Goal: Information Seeking & Learning: Learn about a topic

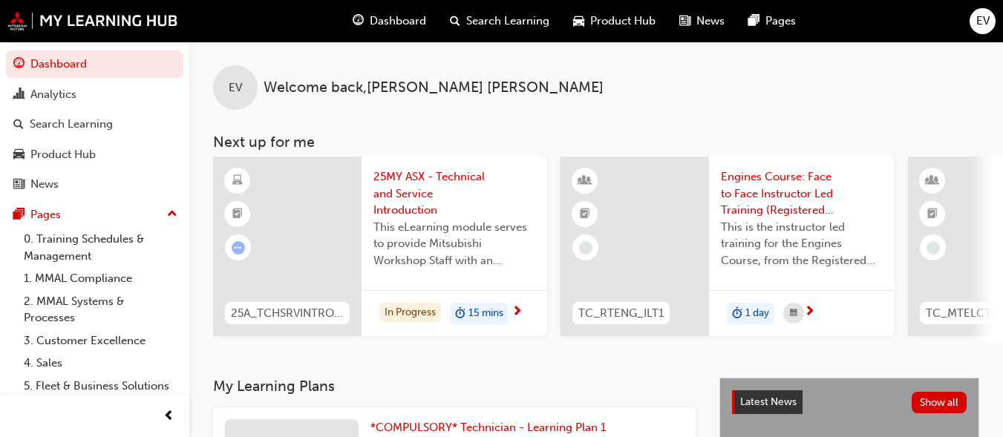
click at [416, 262] on span "This eLearning module serves to provide Mitsubishi Workshop Staff with an intro…" at bounding box center [454, 244] width 162 height 50
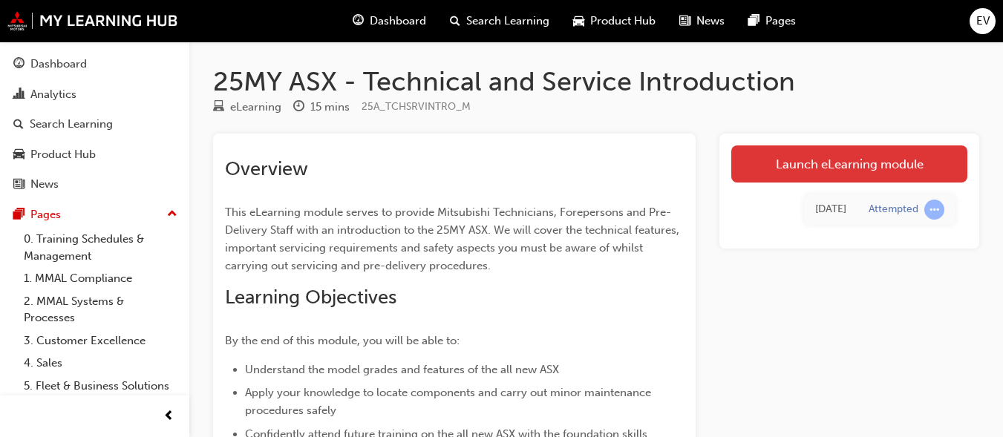
click at [783, 169] on link "Launch eLearning module" at bounding box center [849, 164] width 236 height 37
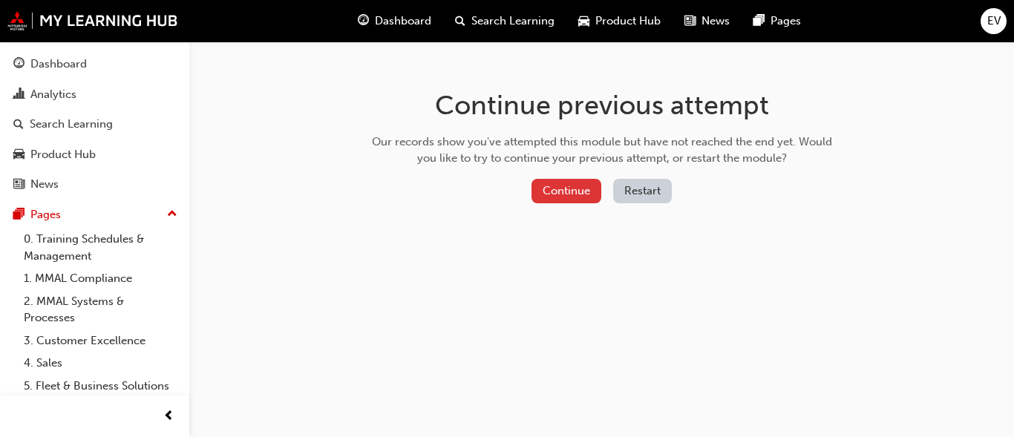
click at [563, 199] on button "Continue" at bounding box center [567, 191] width 70 height 25
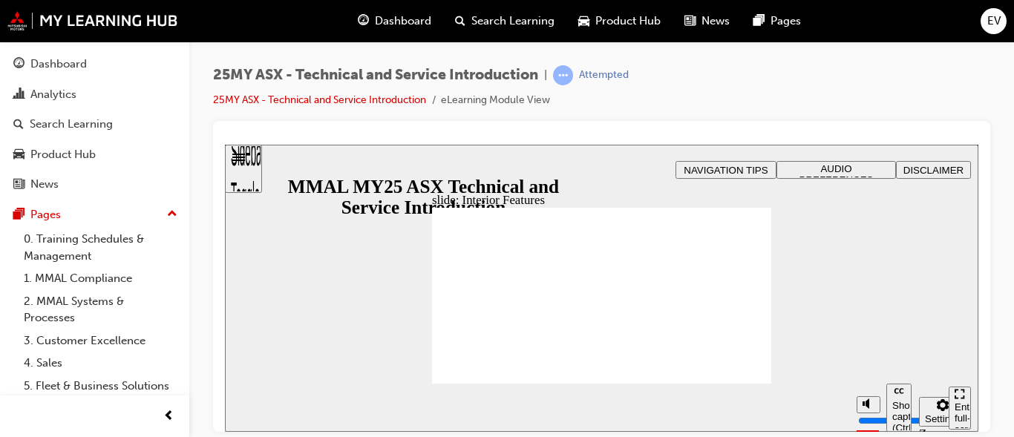
type input "17"
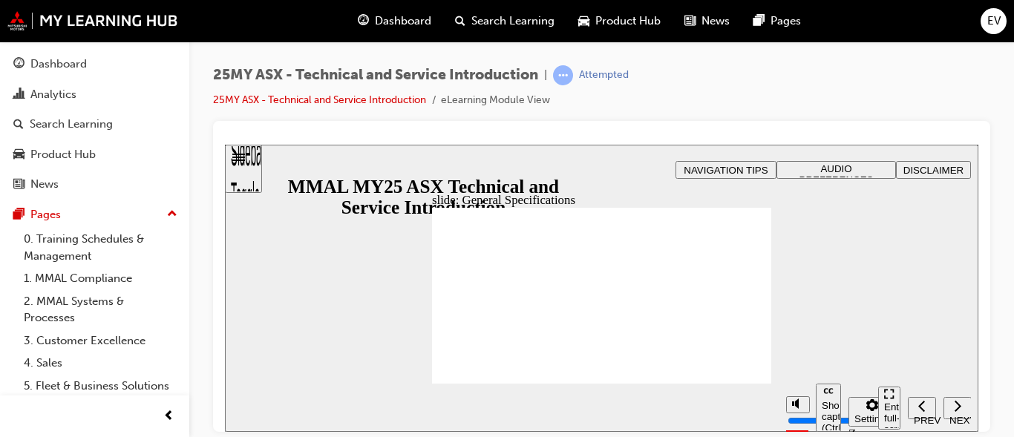
click at [888, 408] on div "Enter full-screen (Ctrl+Alt+F)" at bounding box center [889, 423] width 10 height 45
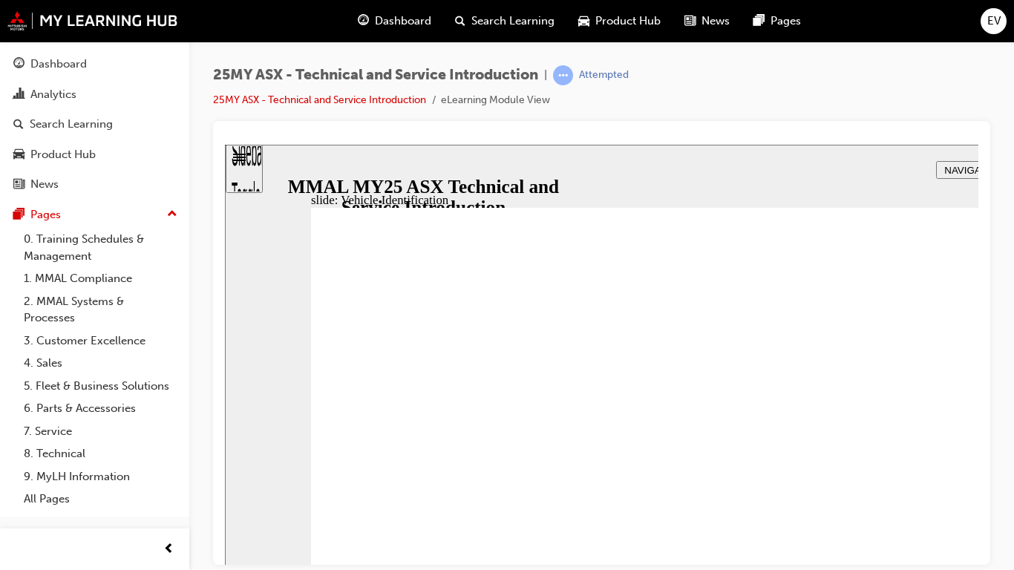
drag, startPoint x: 780, startPoint y: 451, endPoint x: 915, endPoint y: 405, distance: 143.2
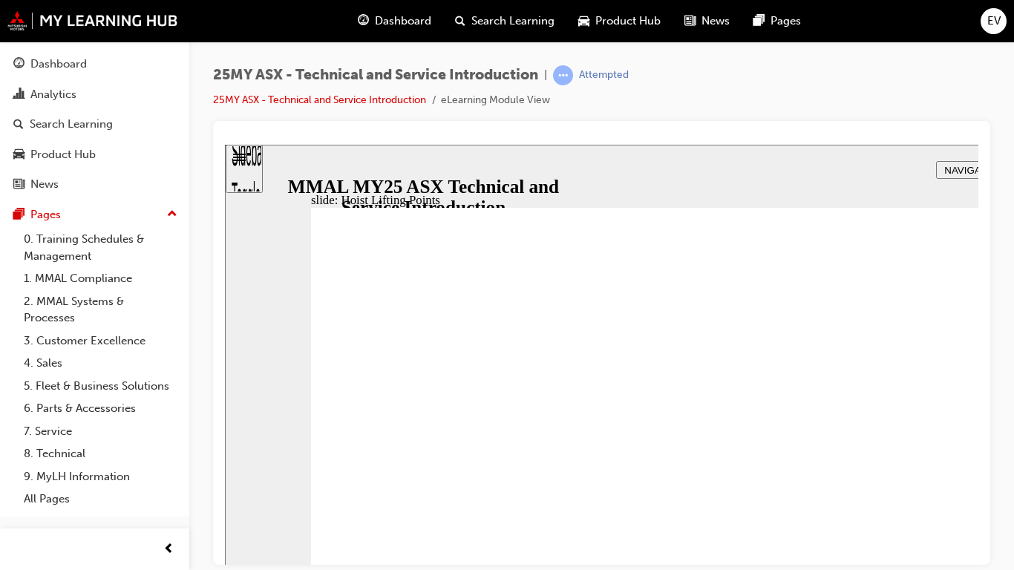
drag, startPoint x: 989, startPoint y: 388, endPoint x: 794, endPoint y: 331, distance: 203.3
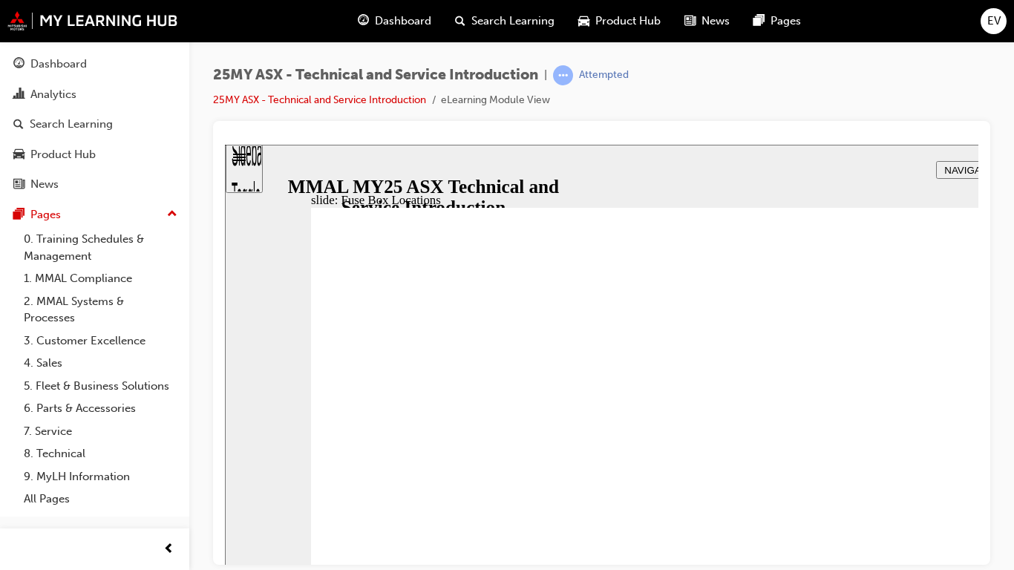
drag, startPoint x: 788, startPoint y: 503, endPoint x: 795, endPoint y: 359, distance: 144.2
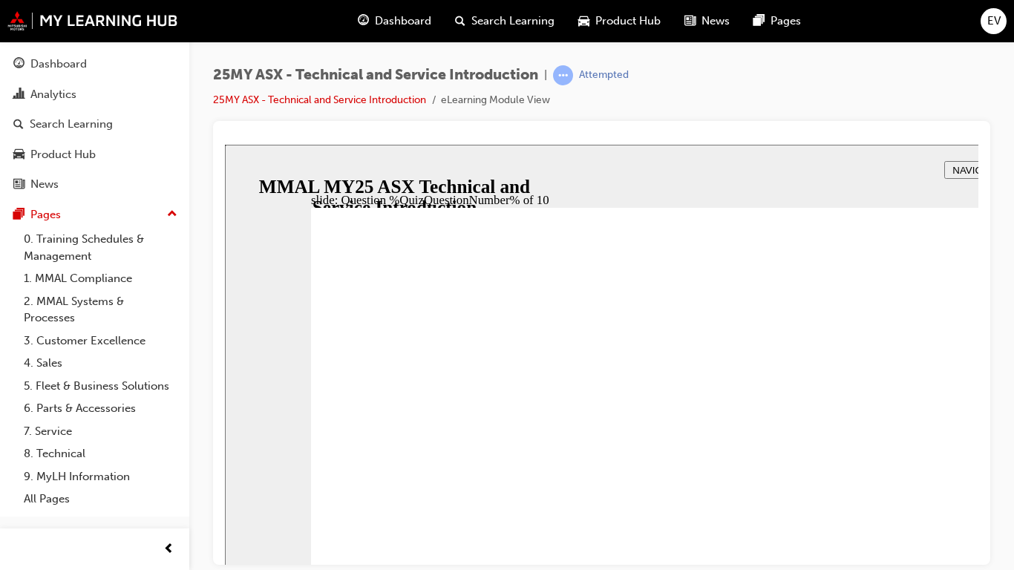
radio input "true"
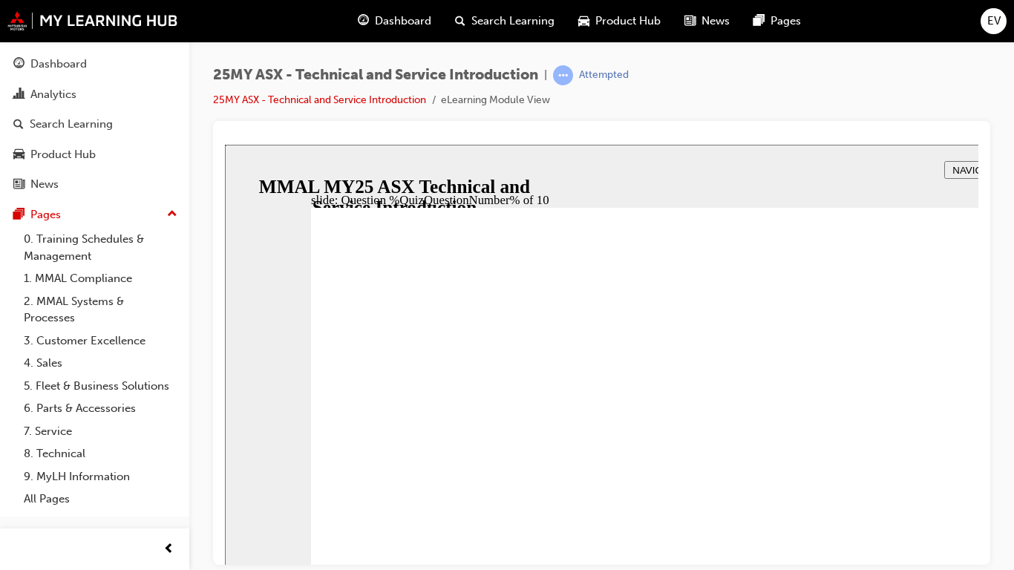
radio input "true"
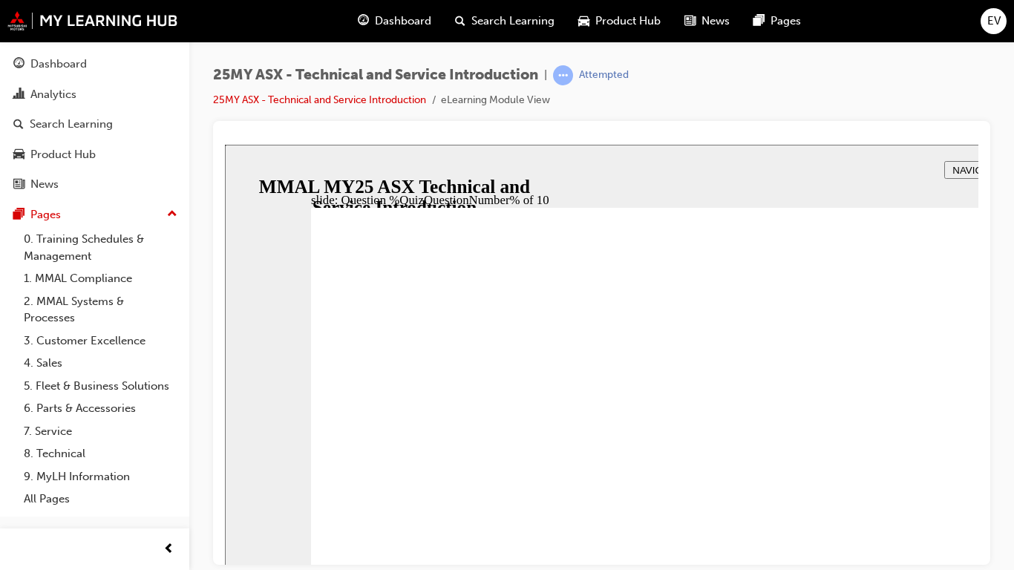
radio input "true"
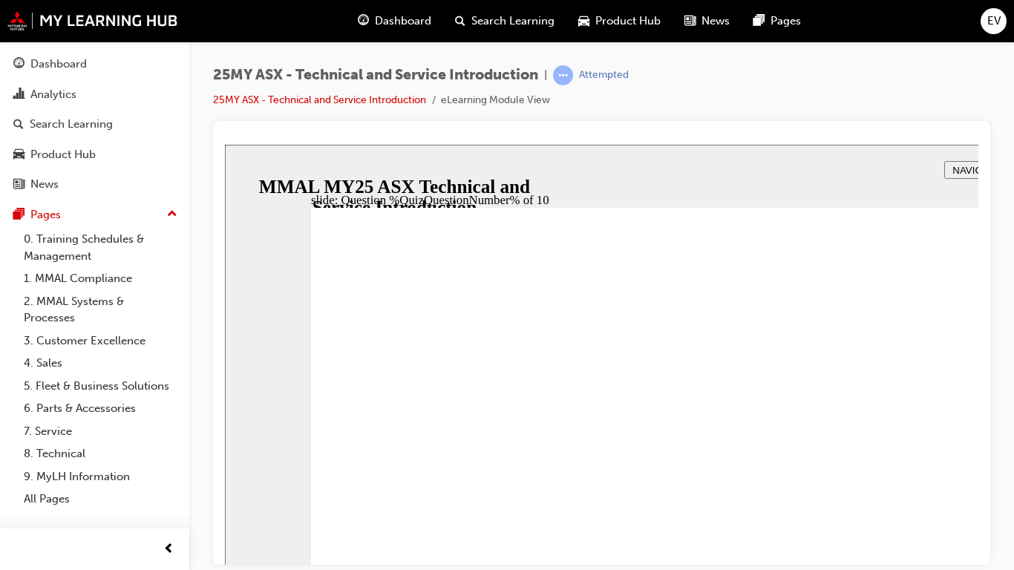
radio input "true"
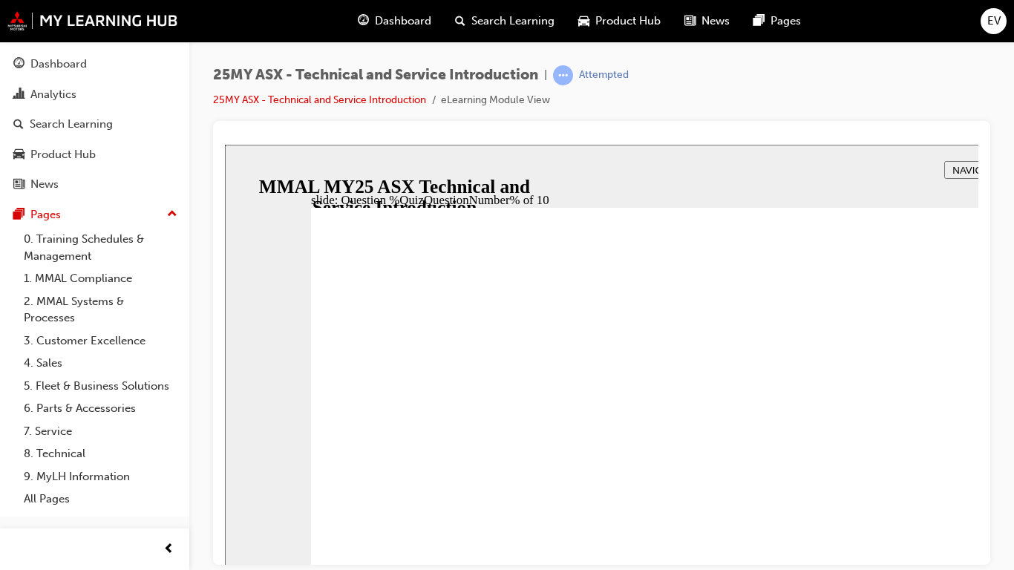
radio input "true"
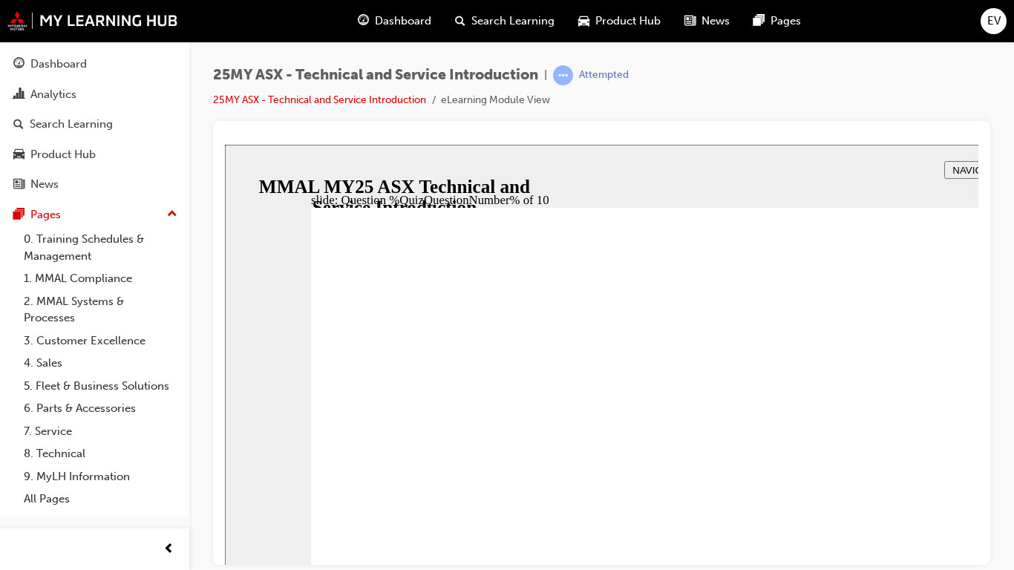
radio input "true"
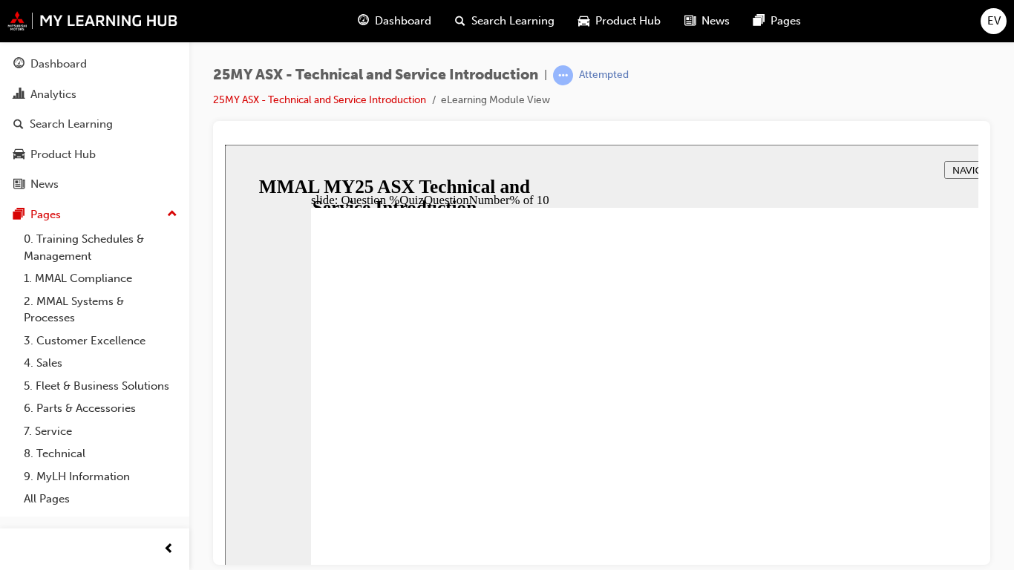
radio input "true"
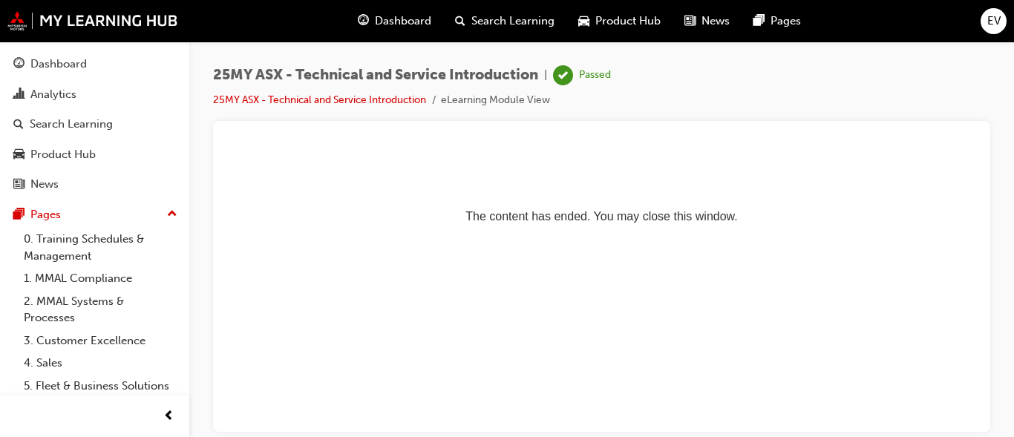
click at [1001, 22] on div "EV" at bounding box center [994, 21] width 26 height 26
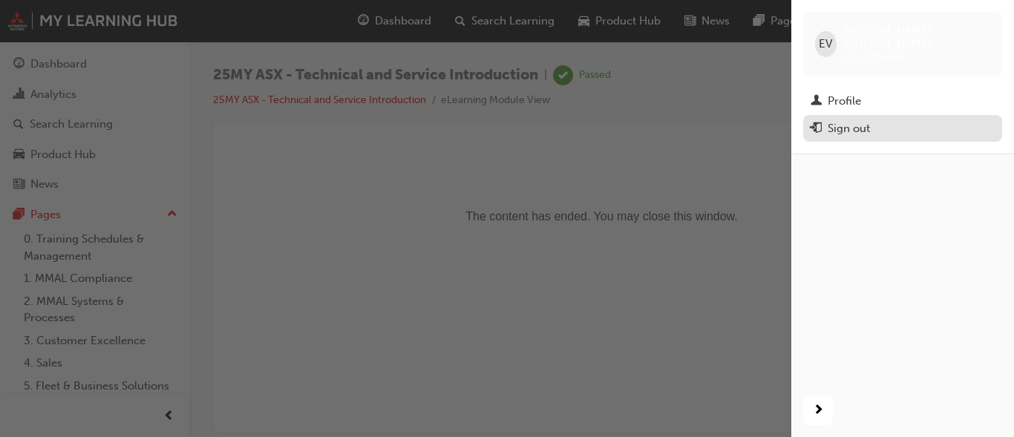
click at [851, 120] on div "Sign out" at bounding box center [849, 128] width 42 height 17
